Goal: Task Accomplishment & Management: Use online tool/utility

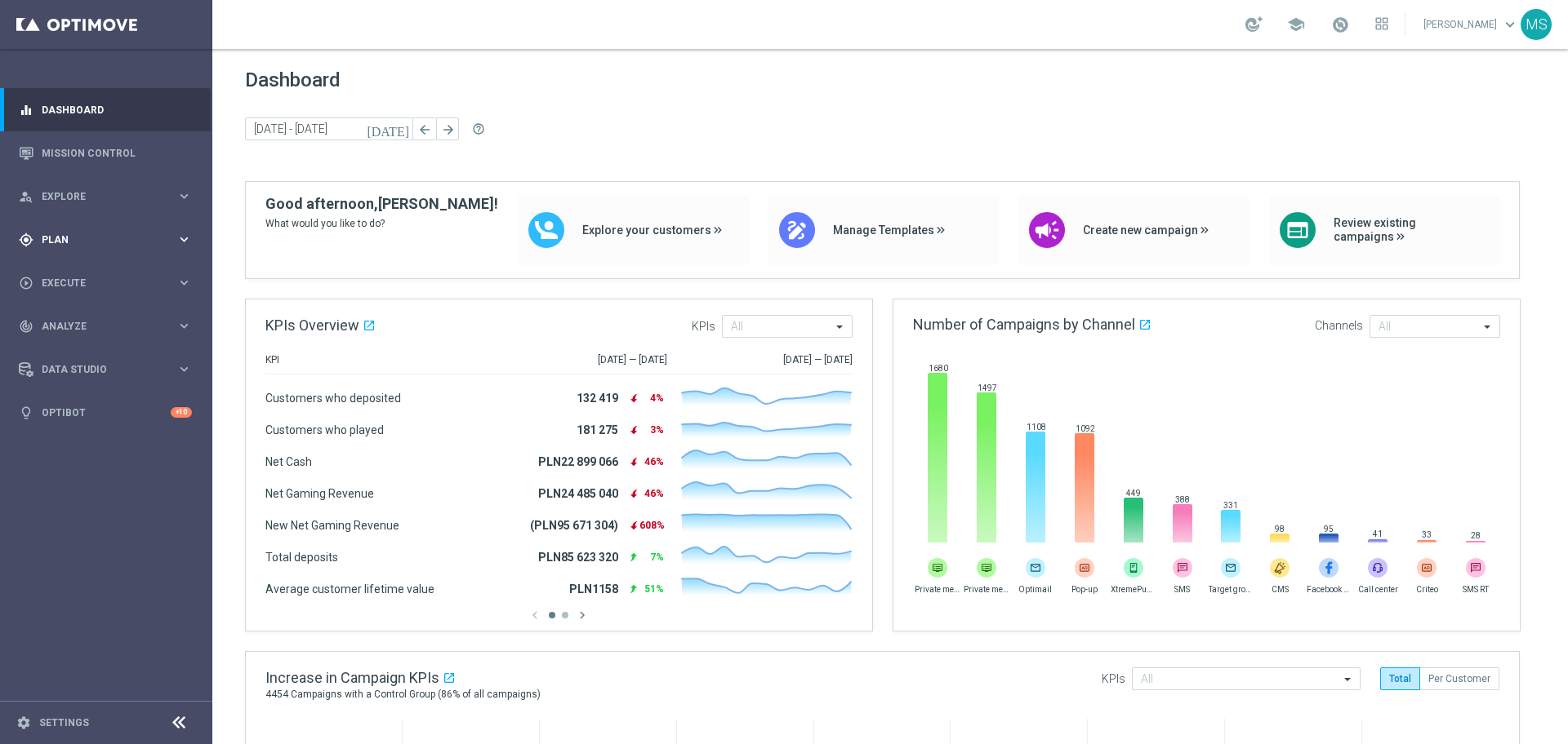
click at [121, 242] on span "Plan" at bounding box center [109, 240] width 135 height 10
click at [93, 323] on span "Templates" at bounding box center [102, 321] width 117 height 10
click at [97, 344] on link "Optimail" at bounding box center [110, 347] width 119 height 13
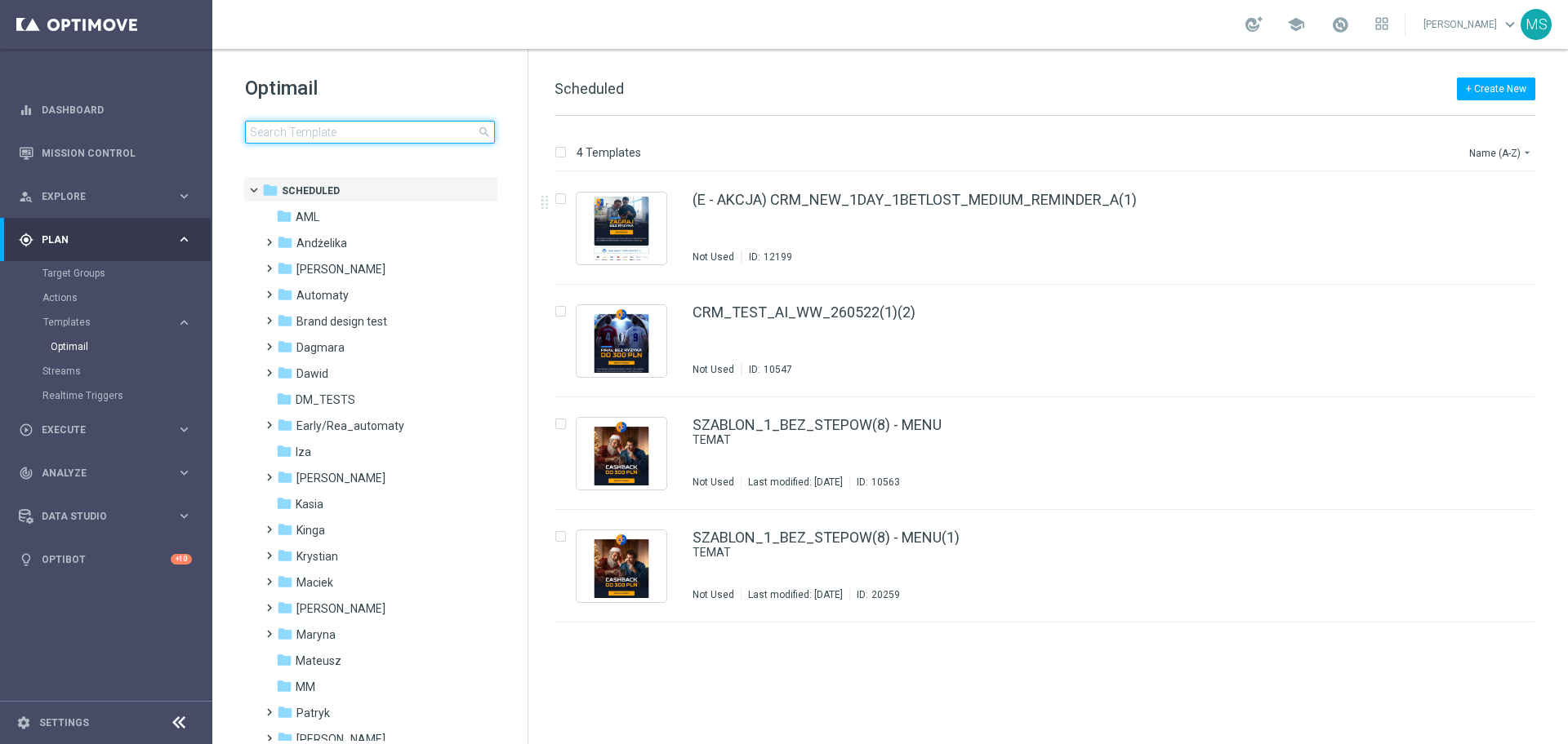
click at [377, 129] on input at bounding box center [370, 132] width 250 height 23
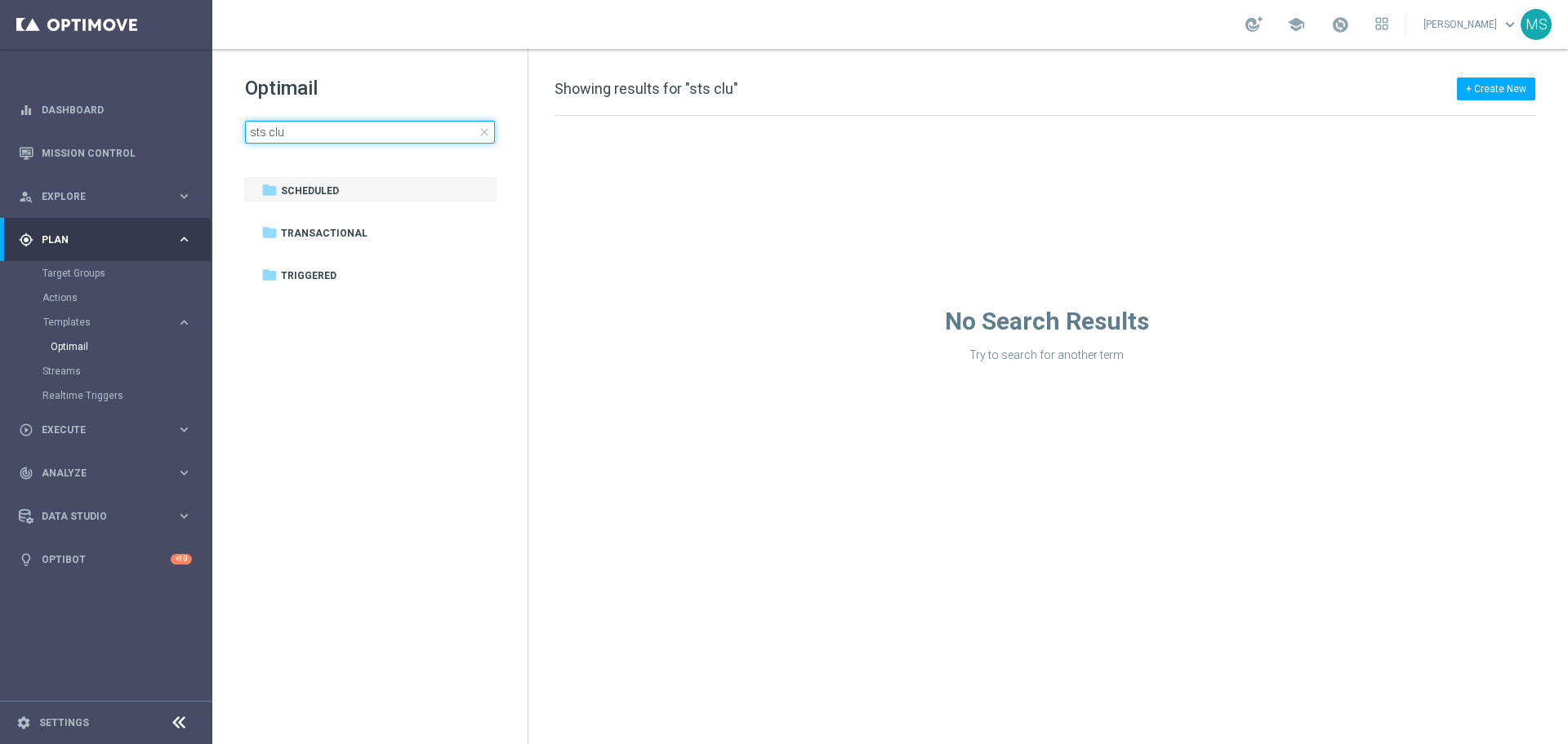
click at [268, 132] on input "sts clu" at bounding box center [370, 132] width 250 height 23
click at [404, 135] on input "sts_clu" at bounding box center [370, 132] width 250 height 23
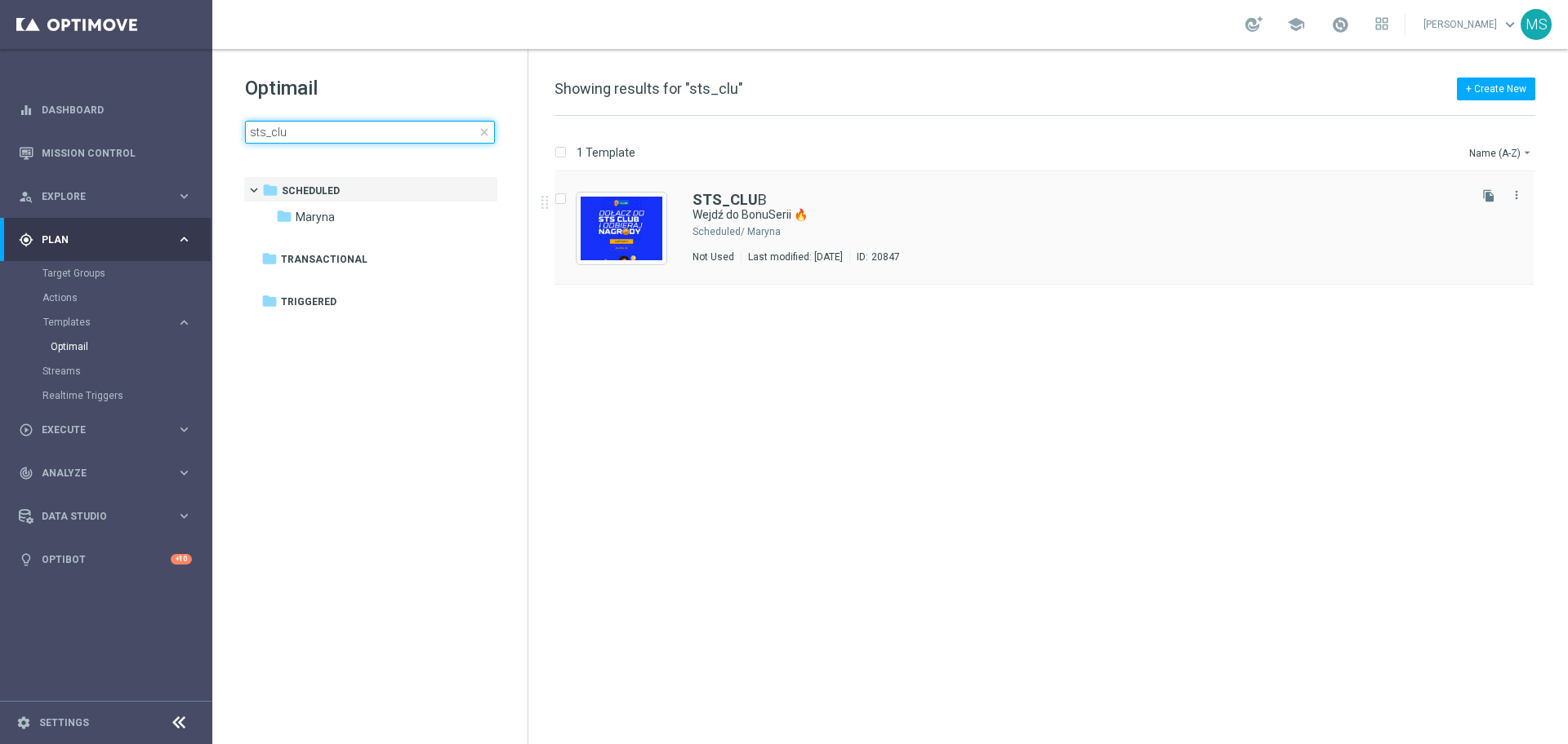
type input "sts_clu"
click at [743, 199] on b "STS_CLU" at bounding box center [724, 200] width 65 height 17
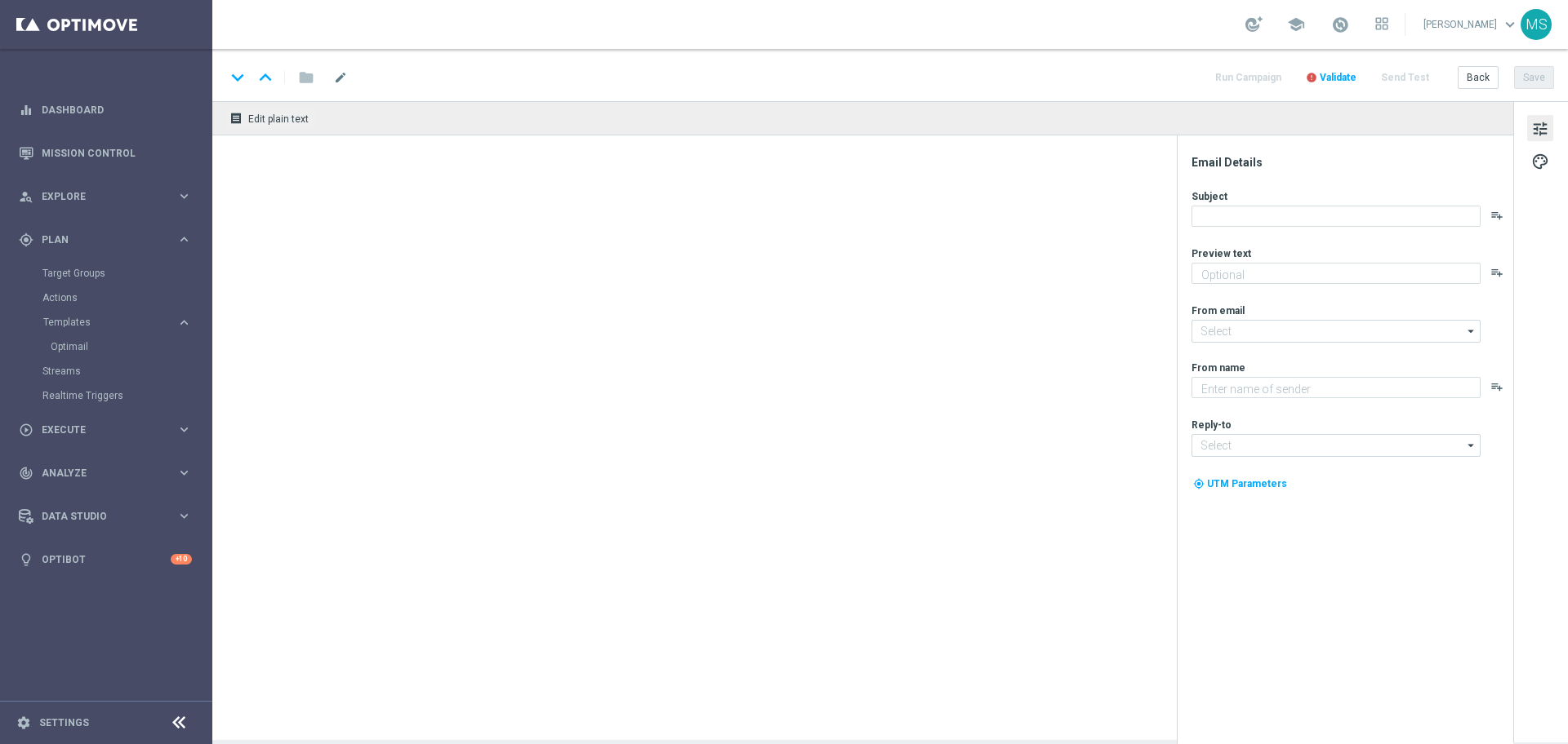
type textarea "Bonus za regularną grę w STS! 😎"
type input "[EMAIL_ADDRESS][DOMAIN_NAME]"
type textarea "STS"
type input "[EMAIL_ADDRESS][DOMAIN_NAME]"
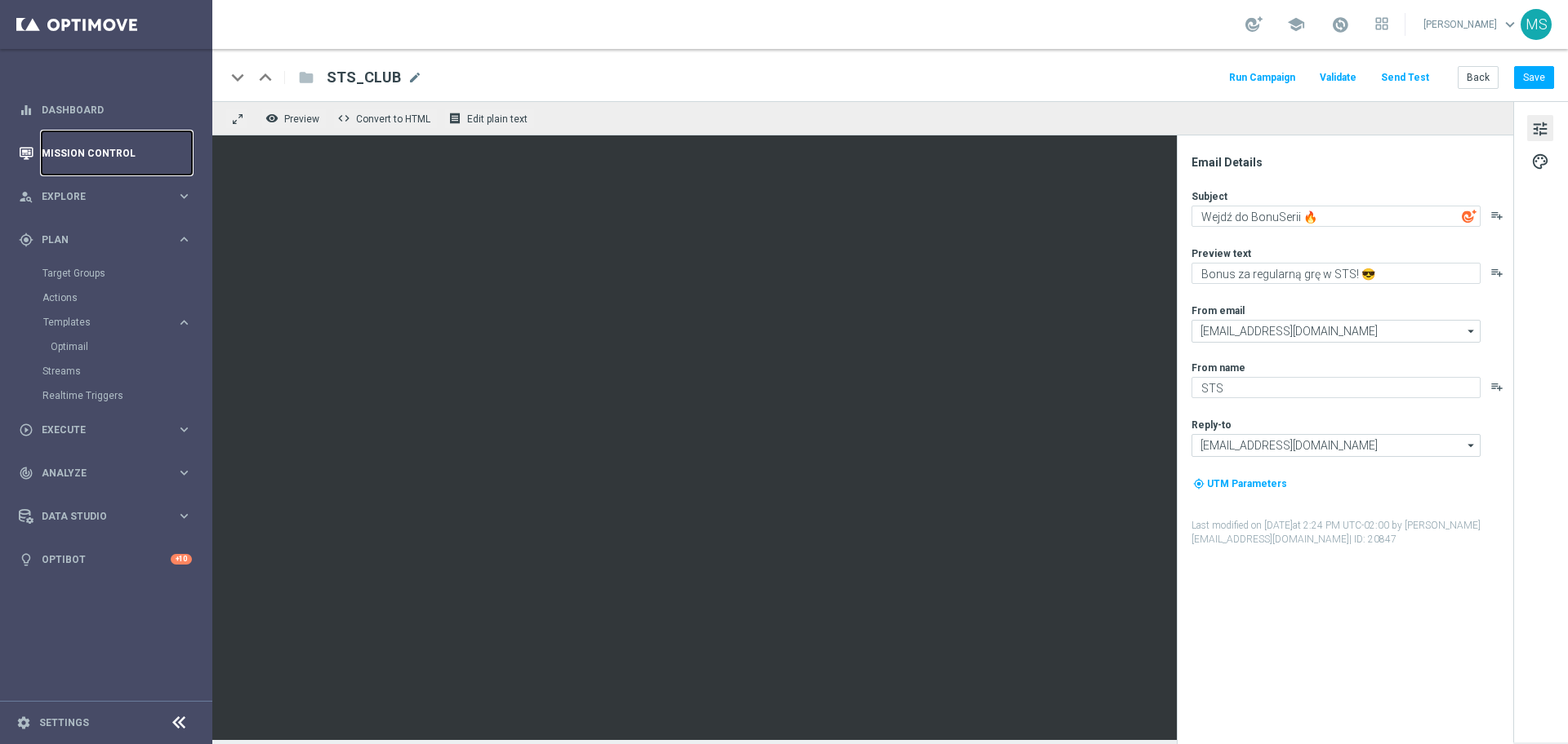
click at [98, 154] on link "Mission Control" at bounding box center [117, 153] width 150 height 44
